Goal: Find specific page/section: Find specific page/section

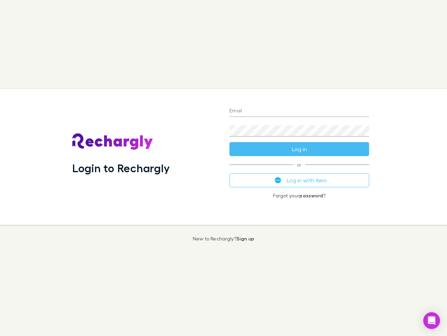
click at [224, 168] on div "Login to Rechargly" at bounding box center [145, 157] width 157 height 136
click at [300, 111] on input "Email" at bounding box center [300, 111] width 140 height 11
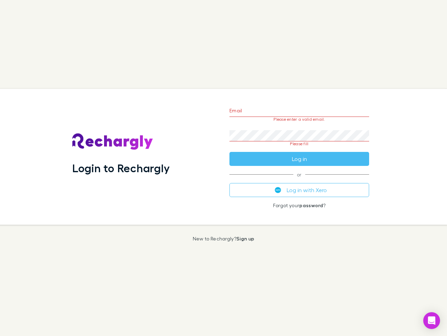
click at [300, 149] on form "Email Please enter a valid email. Password Please fill Log in" at bounding box center [300, 133] width 140 height 66
click at [300, 180] on div "Email Please enter a valid email. Password Please fill Log in or Log in with Xe…" at bounding box center [299, 157] width 151 height 136
click at [432, 320] on icon "Open Intercom Messenger" at bounding box center [432, 320] width 7 height 8
